Goal: Transaction & Acquisition: Purchase product/service

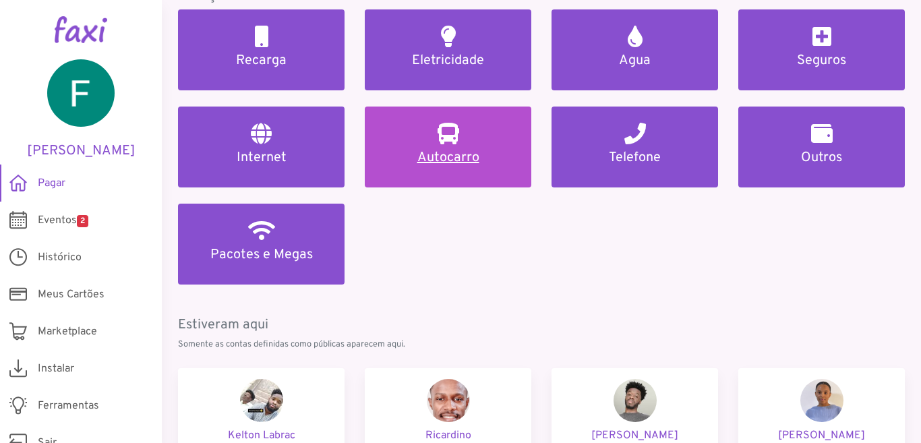
scroll to position [199, 0]
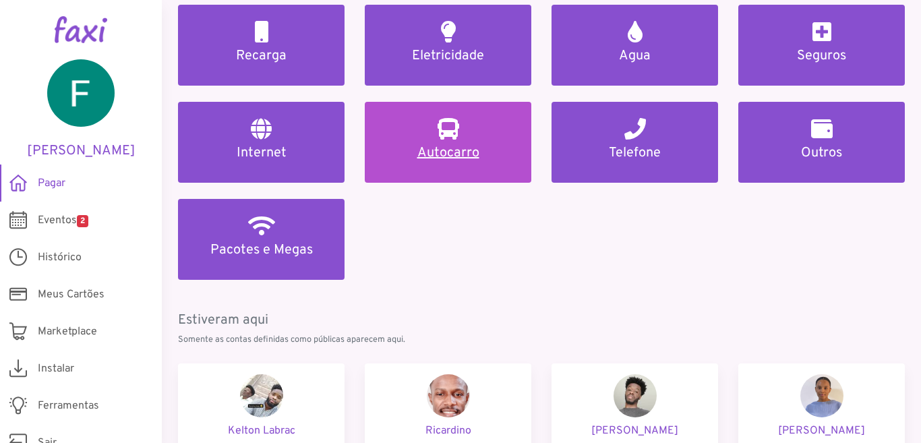
click at [488, 153] on h5 "Autocarro" at bounding box center [448, 153] width 134 height 16
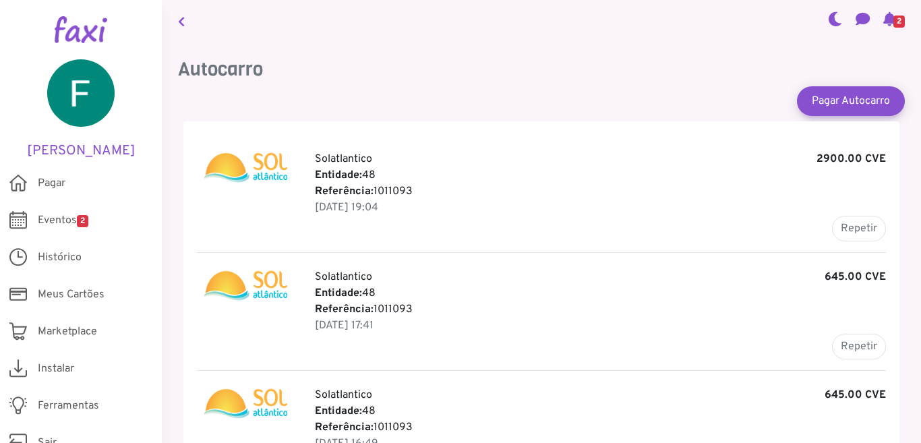
click at [444, 308] on p "Referência: 1011093" at bounding box center [600, 309] width 571 height 16
click at [361, 301] on p "Referência: 1011093" at bounding box center [600, 309] width 571 height 16
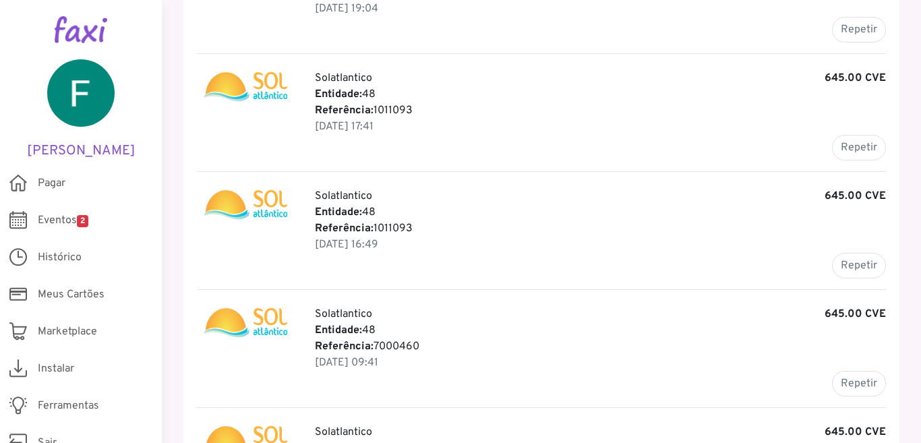
scroll to position [266, 0]
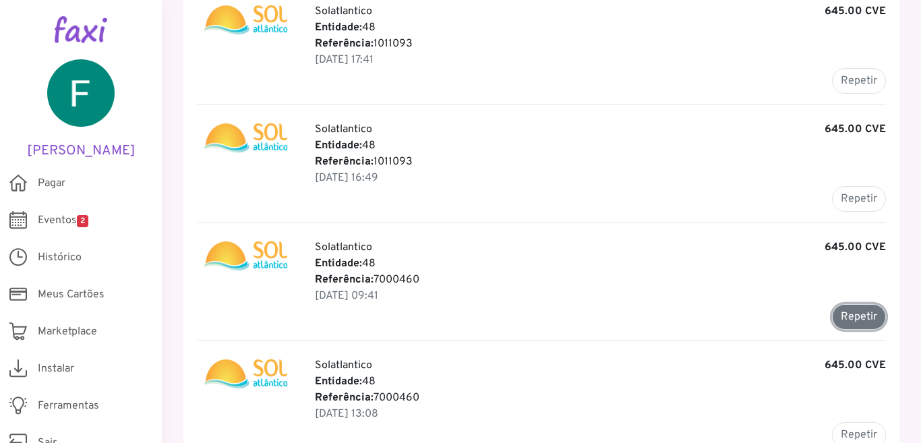
click at [860, 319] on button "Repetir" at bounding box center [859, 317] width 54 height 26
type input "*******"
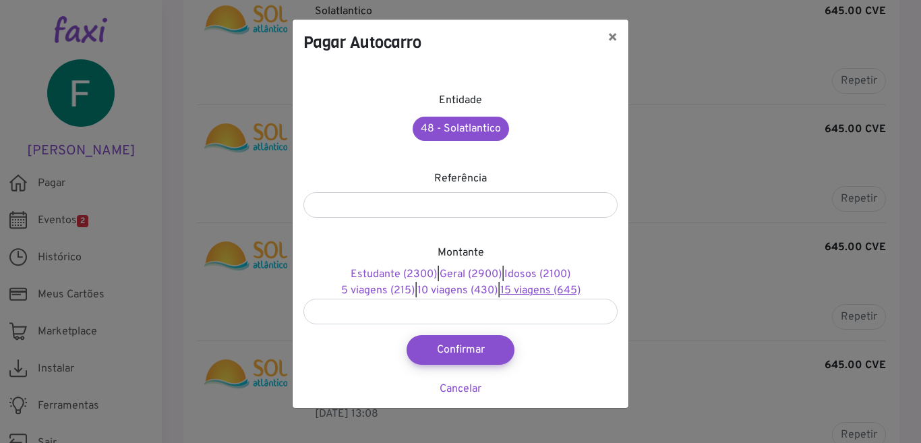
click at [571, 291] on link "15 viagens (645)" at bounding box center [540, 290] width 80 height 13
type input "***"
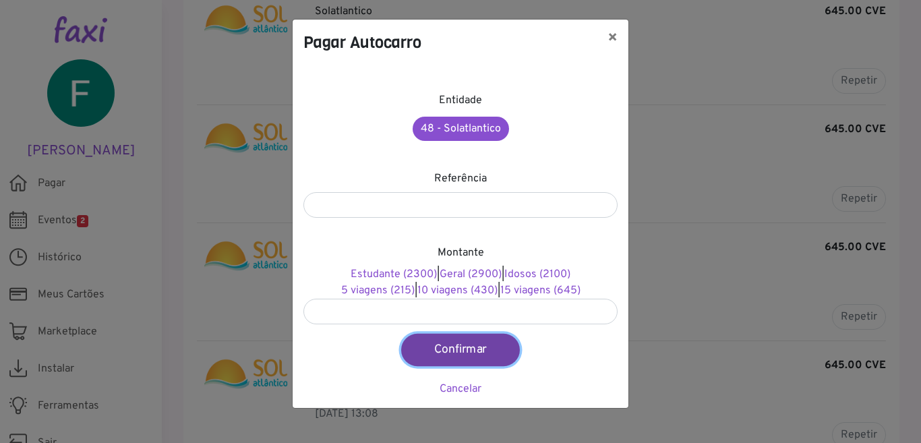
click at [475, 353] on button "Confirmar" at bounding box center [460, 350] width 119 height 32
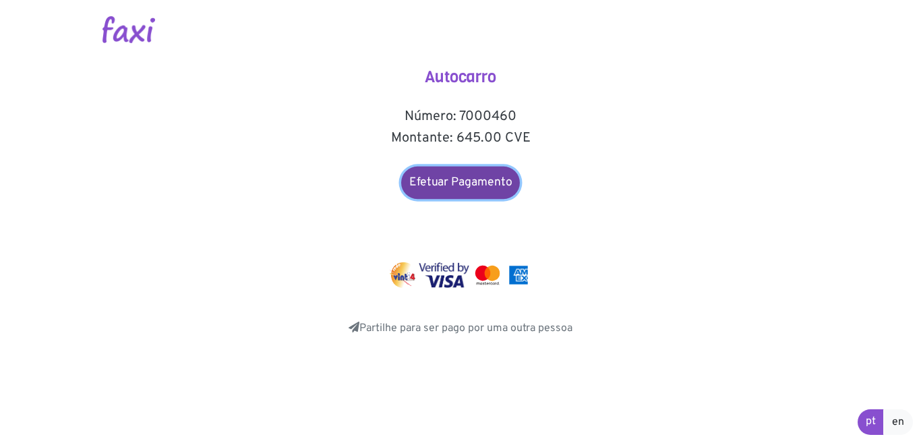
click at [480, 177] on link "Efetuar Pagamento" at bounding box center [460, 183] width 119 height 32
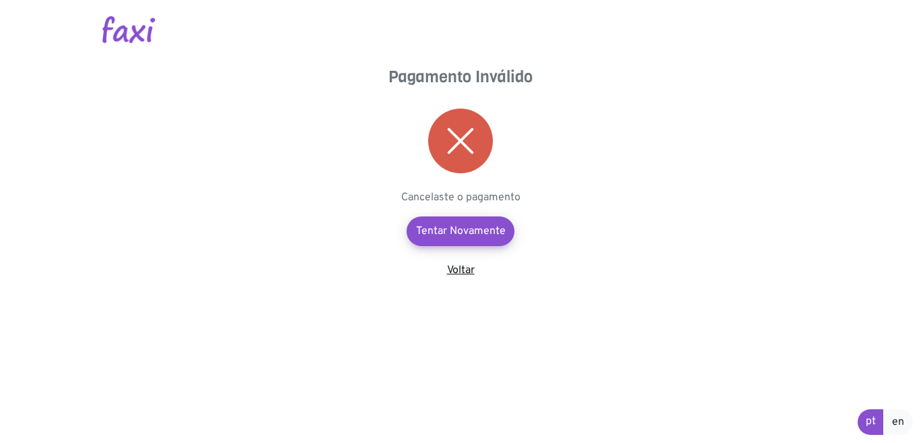
click at [463, 273] on link "Voltar" at bounding box center [461, 270] width 28 height 13
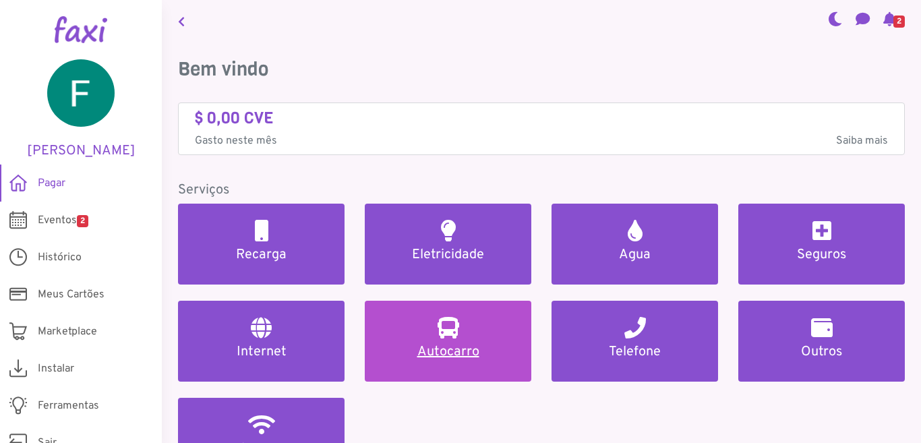
click at [448, 345] on h5 "Autocarro" at bounding box center [448, 352] width 134 height 16
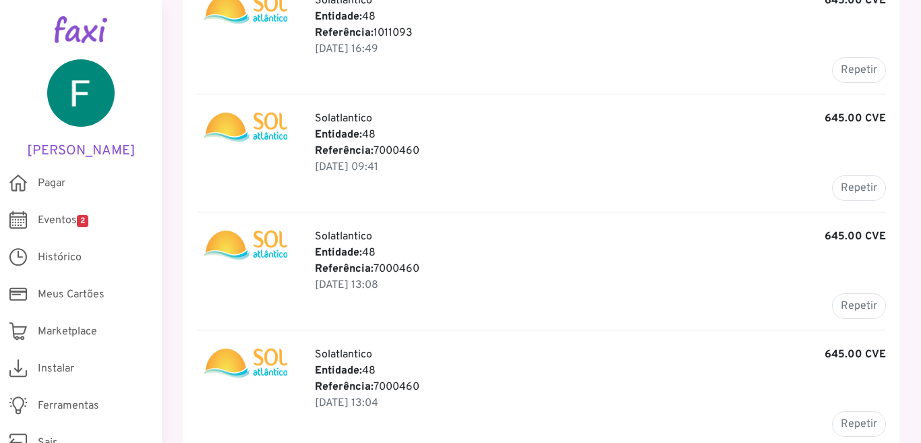
scroll to position [399, 0]
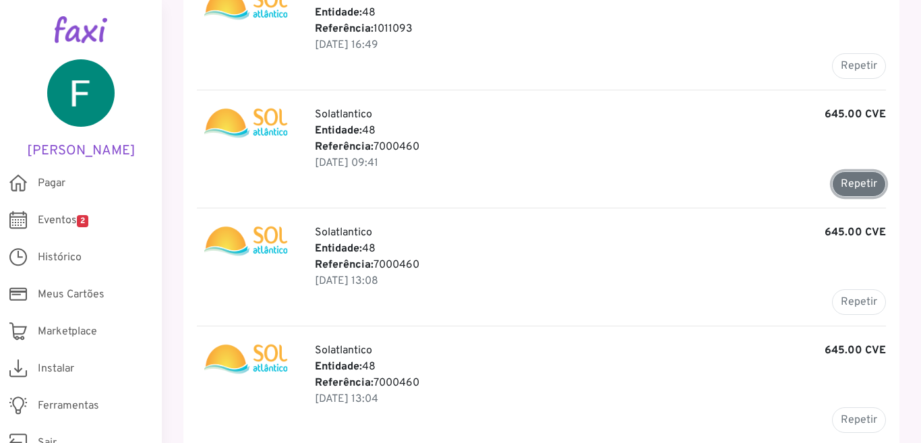
click at [854, 177] on button "Repetir" at bounding box center [859, 184] width 54 height 26
type input "*******"
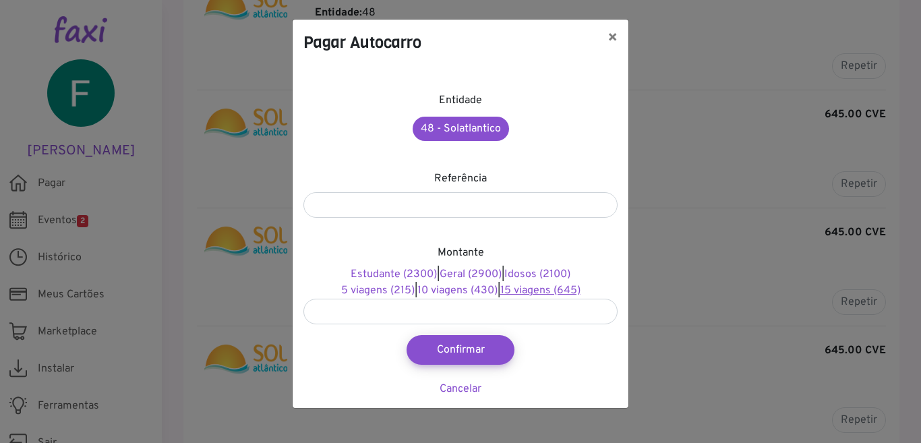
click at [543, 292] on link "15 viagens (645)" at bounding box center [540, 290] width 80 height 13
type input "***"
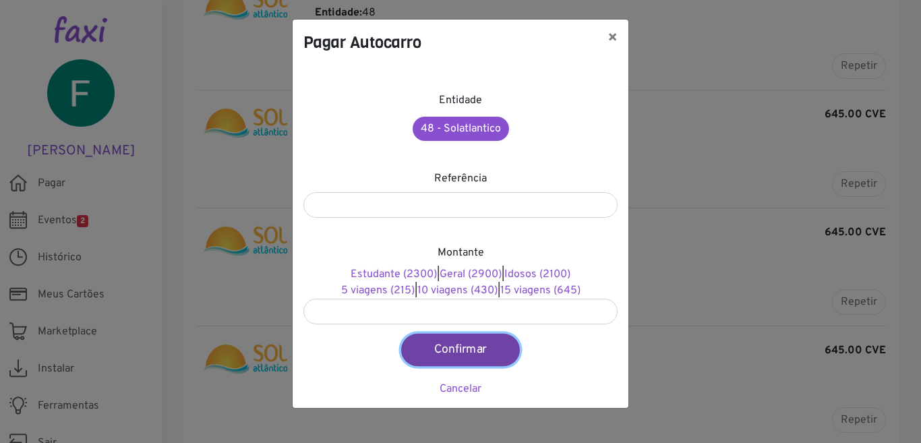
click at [477, 351] on button "Confirmar" at bounding box center [460, 350] width 119 height 32
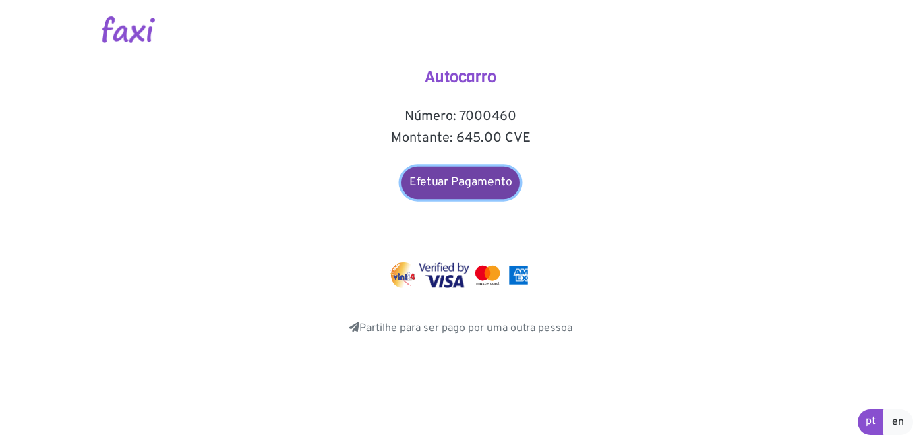
click at [469, 180] on link "Efetuar Pagamento" at bounding box center [460, 183] width 119 height 32
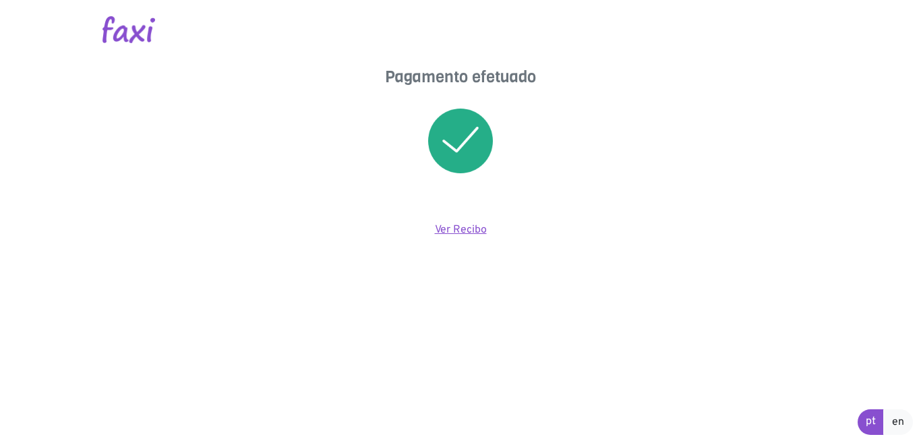
click at [452, 226] on link "Ver Recibo" at bounding box center [461, 229] width 52 height 13
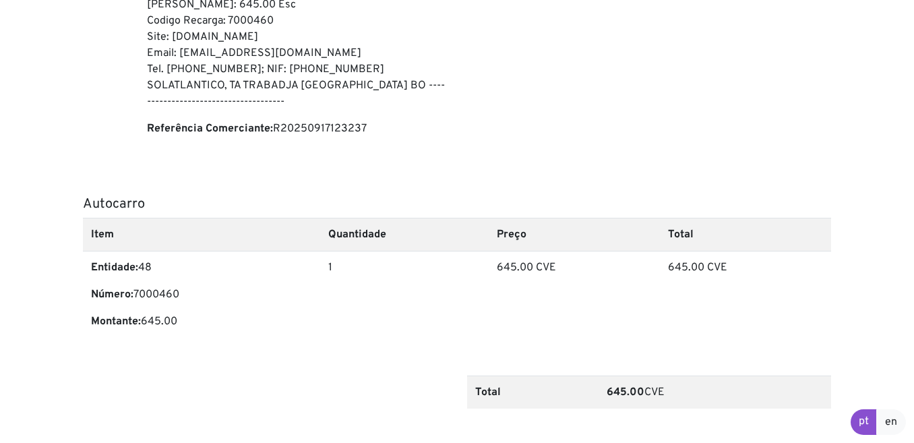
scroll to position [199, 0]
